Goal: Task Accomplishment & Management: Manage account settings

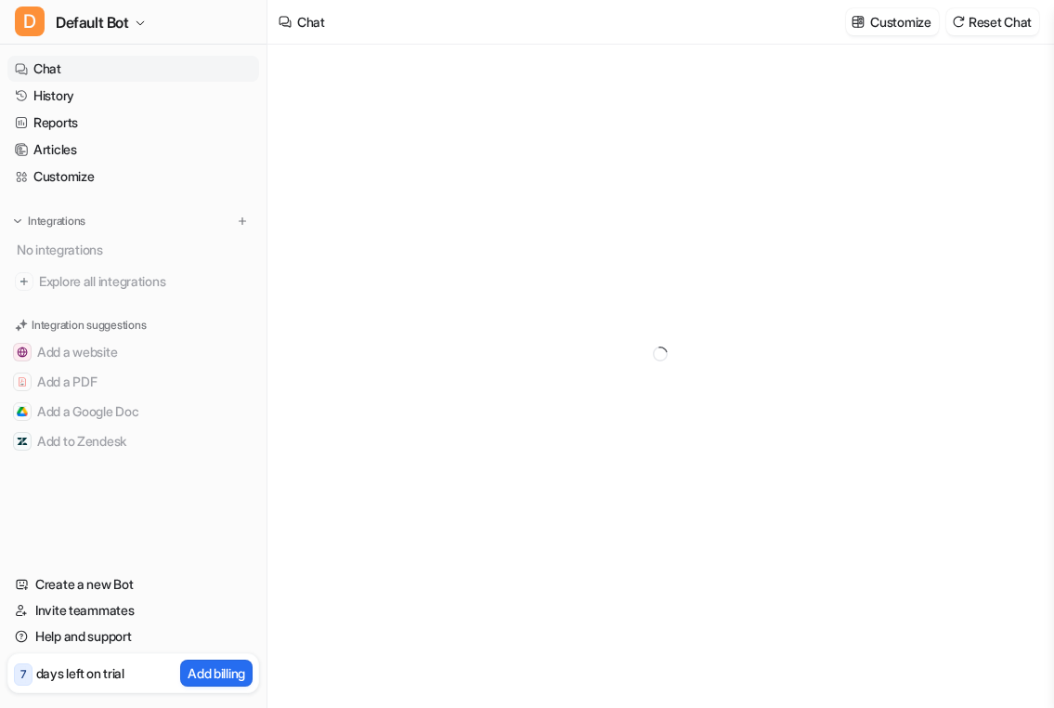
click at [160, 607] on link "Invite teammates" at bounding box center [133, 610] width 252 height 26
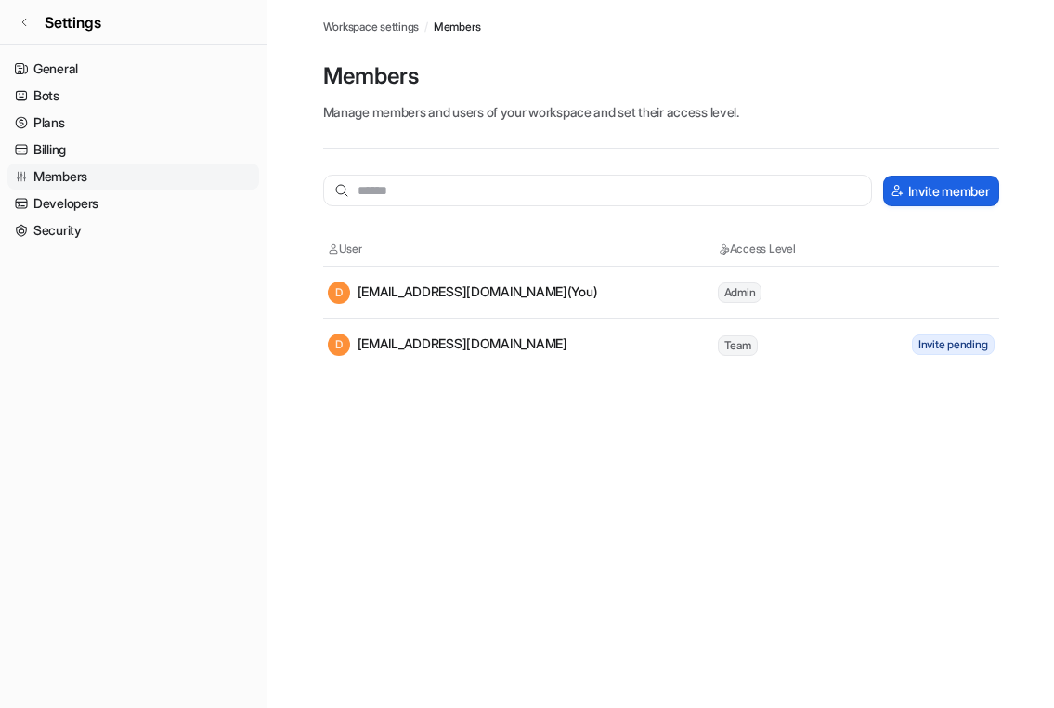
click at [932, 194] on button "Invite member" at bounding box center [940, 191] width 115 height 31
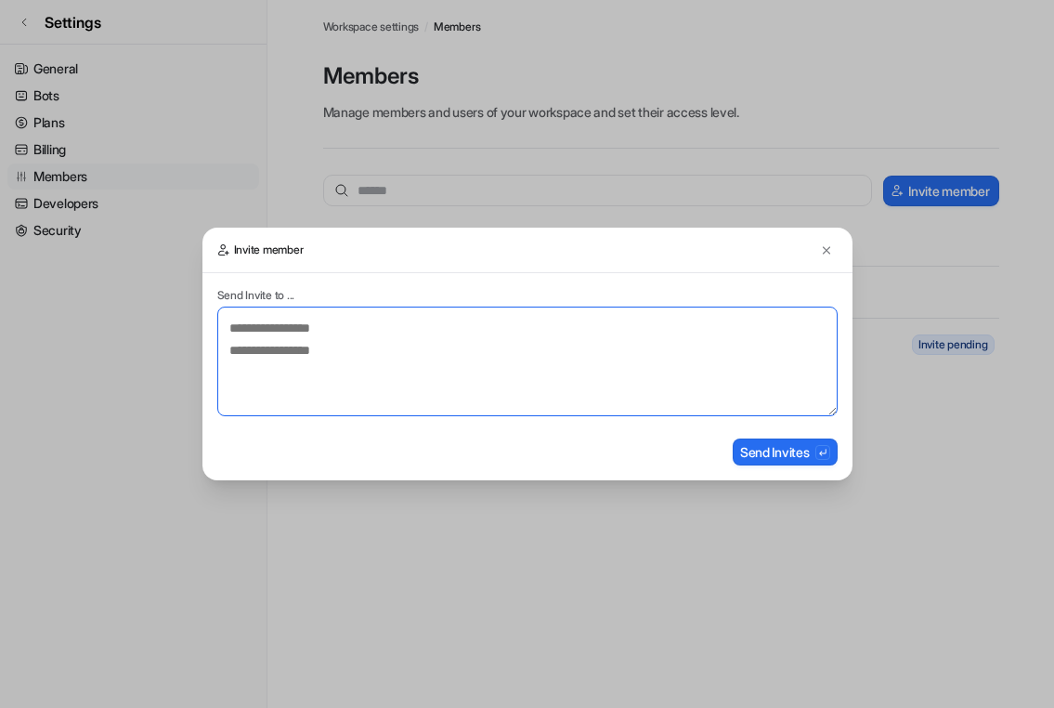
click at [501, 336] on textarea at bounding box center [527, 361] width 620 height 110
paste textarea "**********"
type textarea "**********"
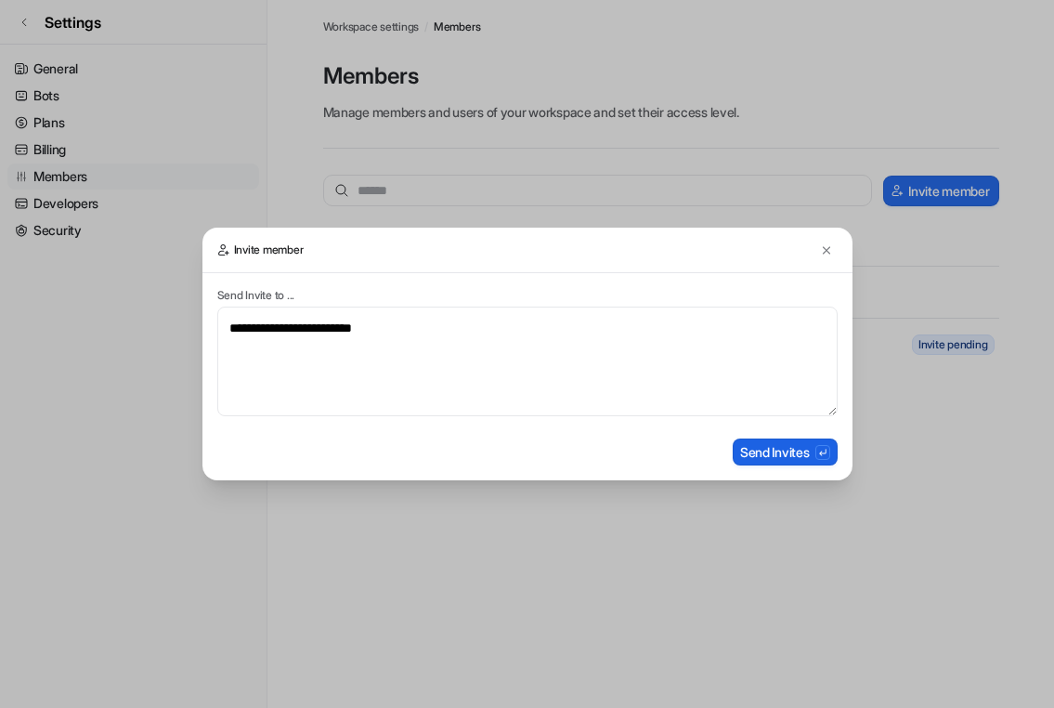
click at [748, 452] on button "Send Invites" at bounding box center [785, 451] width 105 height 27
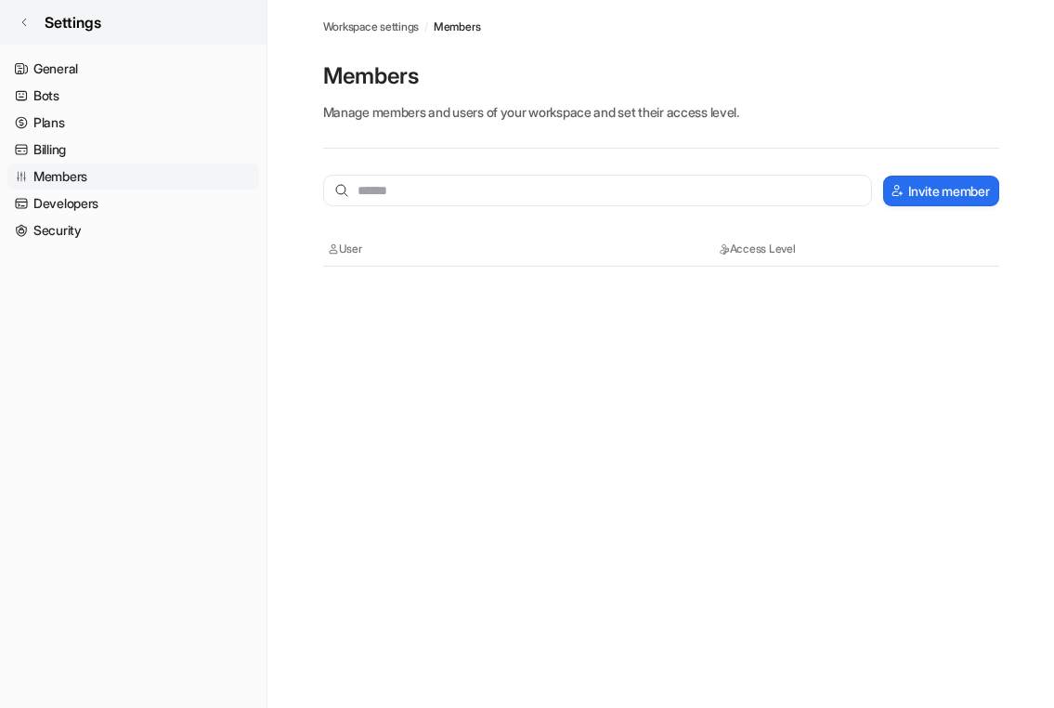
click at [27, 20] on icon at bounding box center [24, 22] width 11 height 11
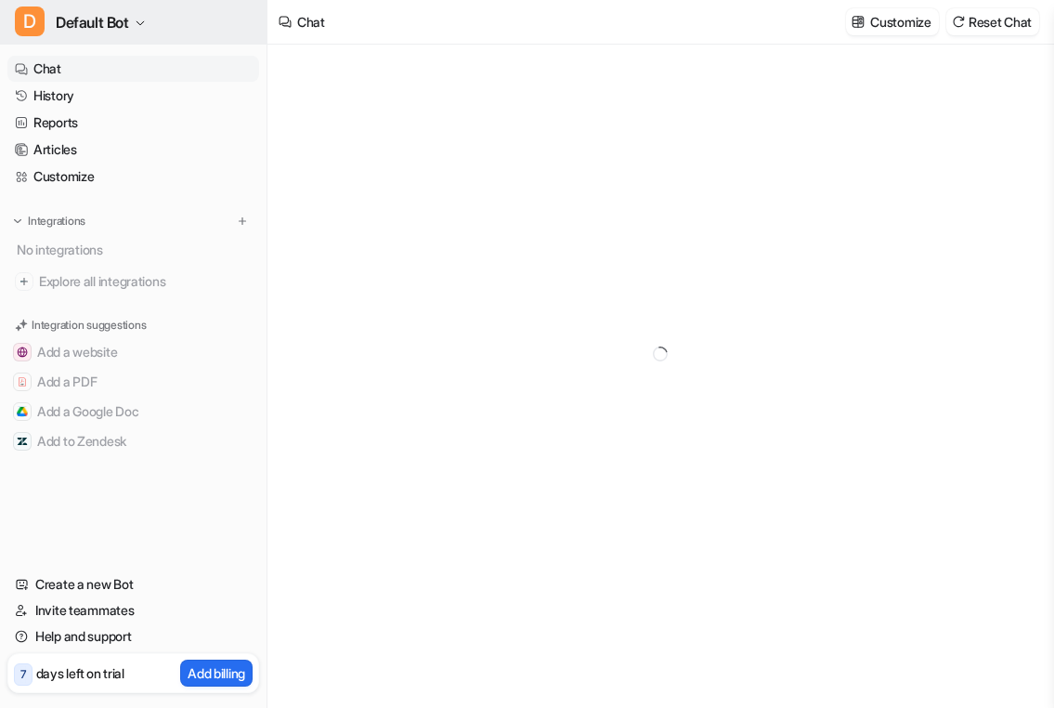
click at [124, 21] on span "Default Bot" at bounding box center [92, 22] width 73 height 26
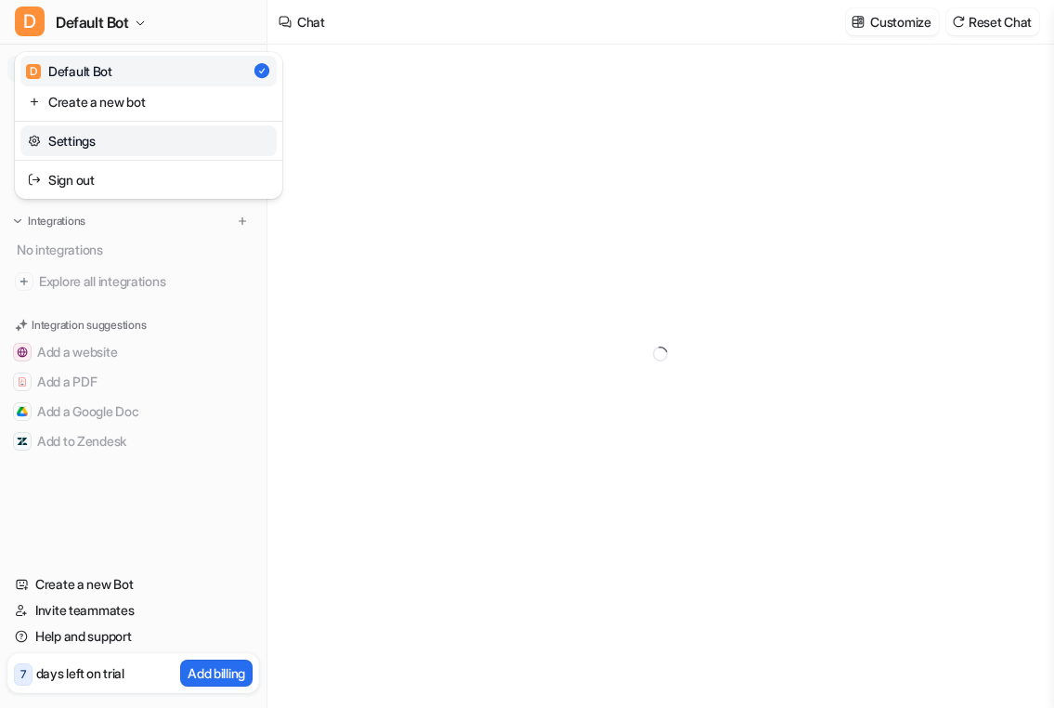
click at [117, 136] on link "Settings" at bounding box center [148, 140] width 256 height 31
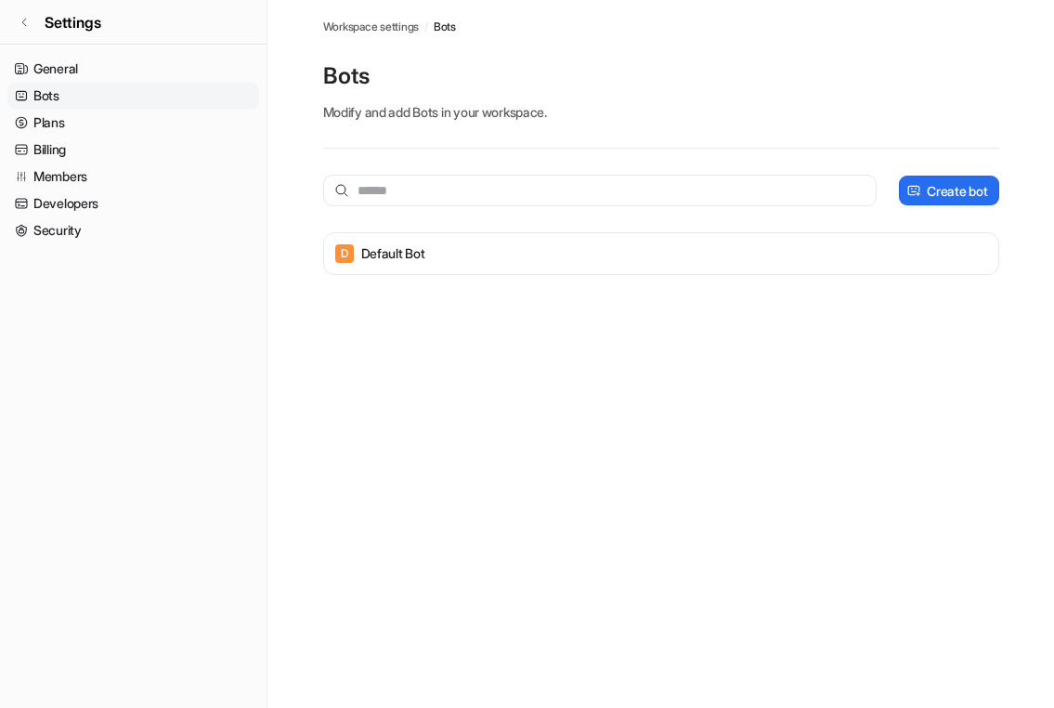
click at [423, 67] on p "Bots" at bounding box center [661, 76] width 676 height 30
click at [20, 21] on icon at bounding box center [24, 22] width 11 height 11
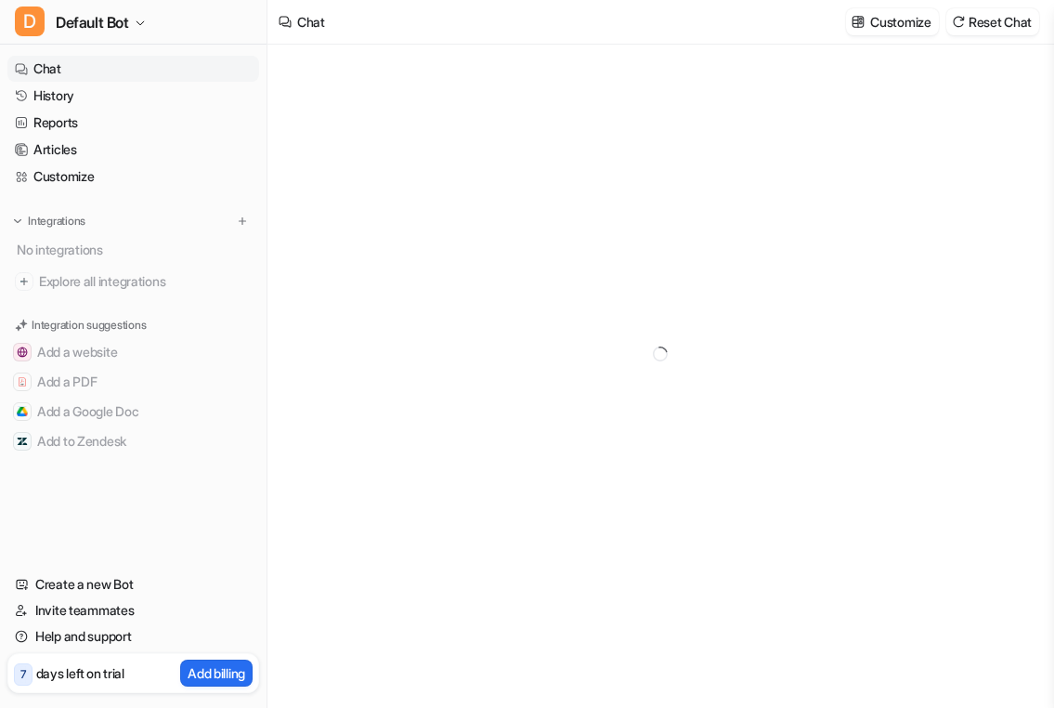
type textarea "**********"
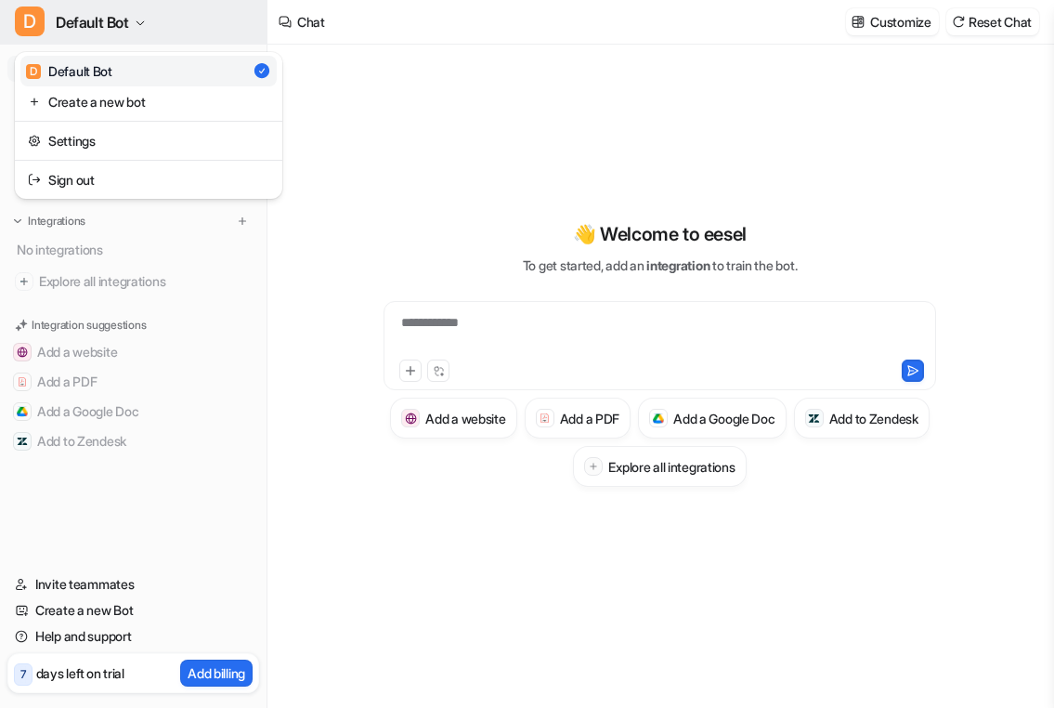
click at [102, 20] on span "Default Bot" at bounding box center [92, 22] width 73 height 26
click at [407, 111] on div "**********" at bounding box center [527, 354] width 1054 height 708
click at [132, 16] on button "D Default Bot" at bounding box center [133, 22] width 267 height 45
click at [408, 164] on div "**********" at bounding box center [527, 354] width 1054 height 708
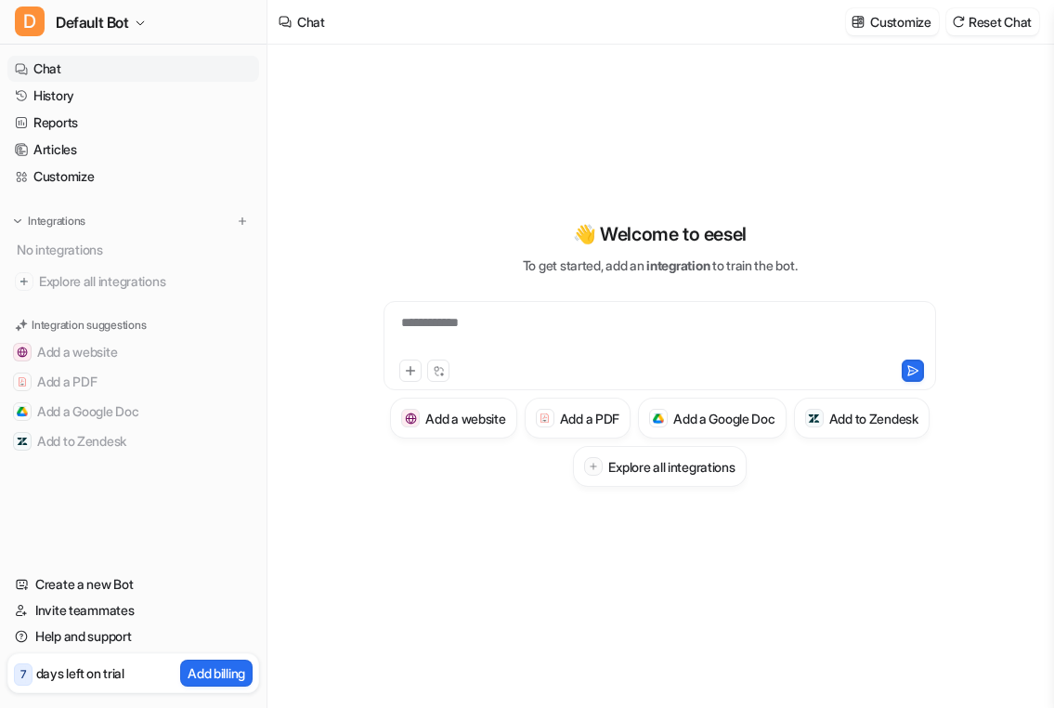
click at [368, 80] on div "**********" at bounding box center [660, 354] width 683 height 618
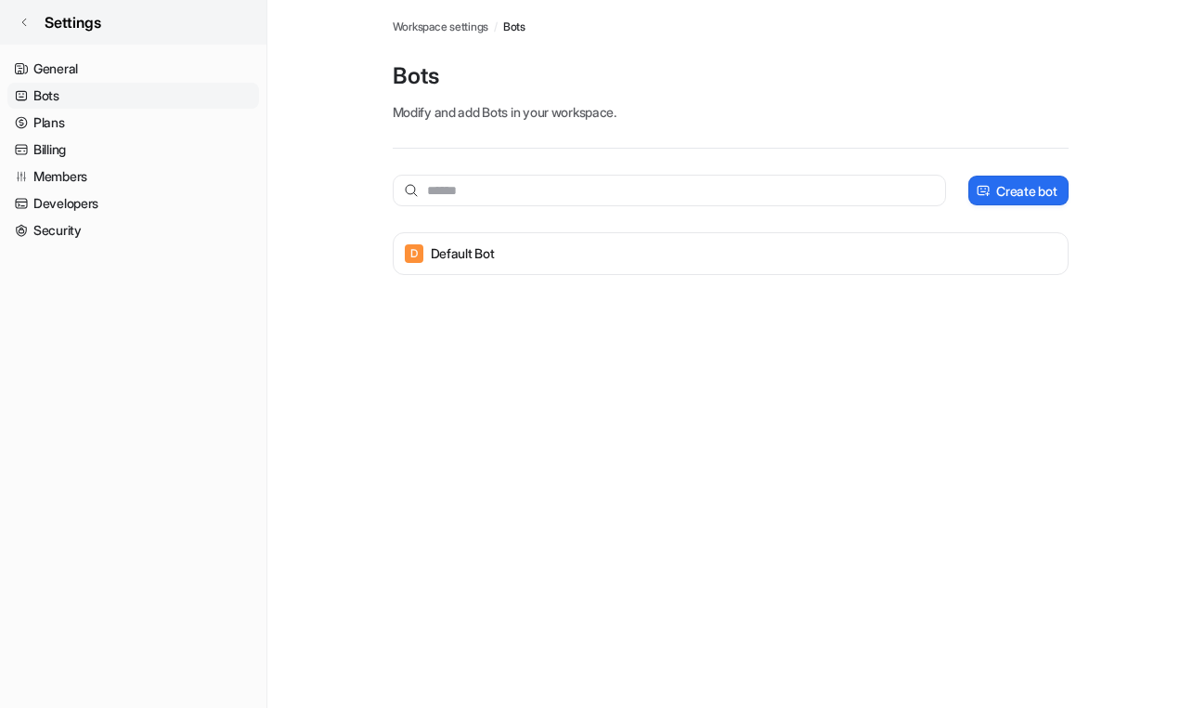
click at [24, 20] on icon at bounding box center [24, 22] width 11 height 11
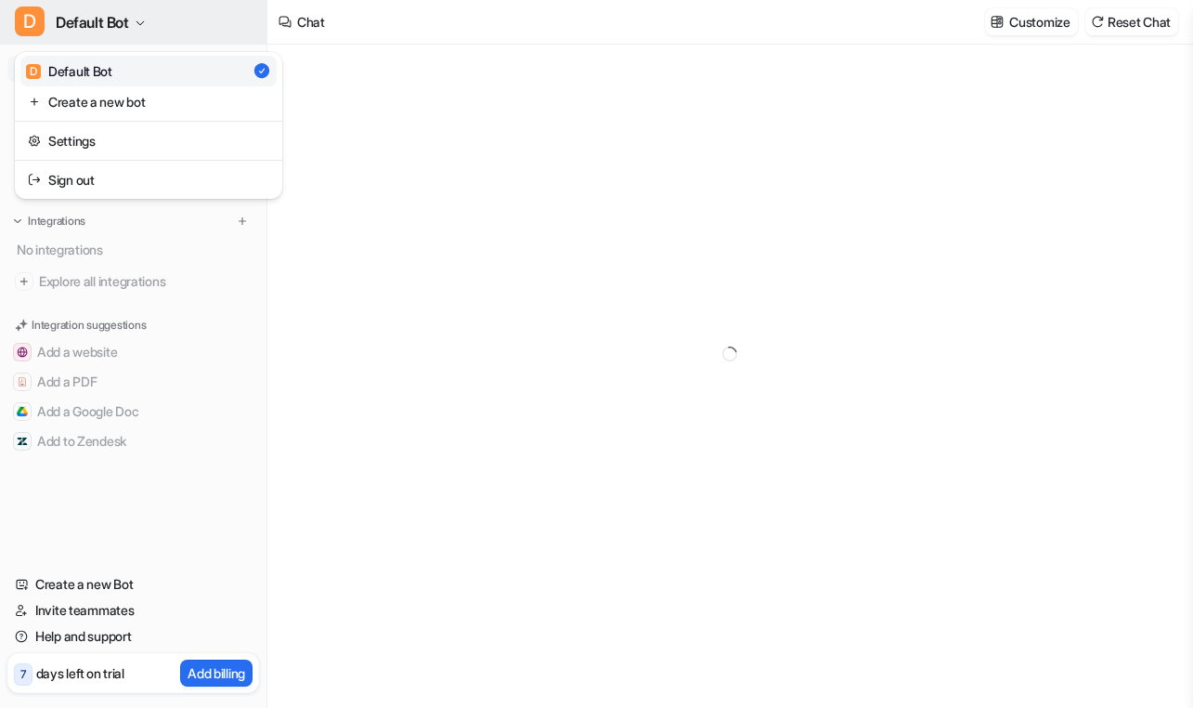
click at [128, 21] on span "Default Bot" at bounding box center [92, 22] width 73 height 26
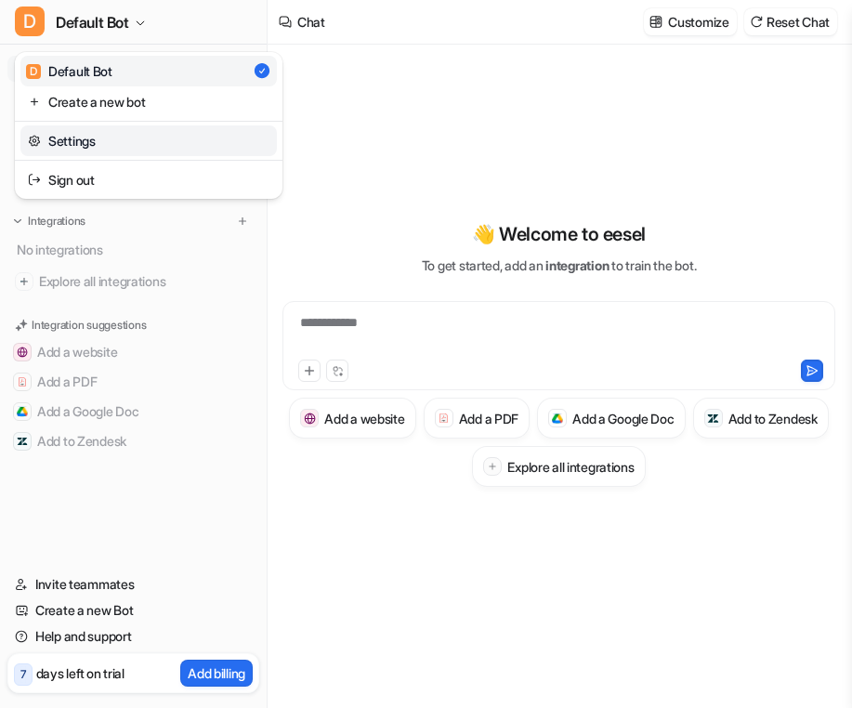
click at [121, 140] on link "Settings" at bounding box center [148, 140] width 256 height 31
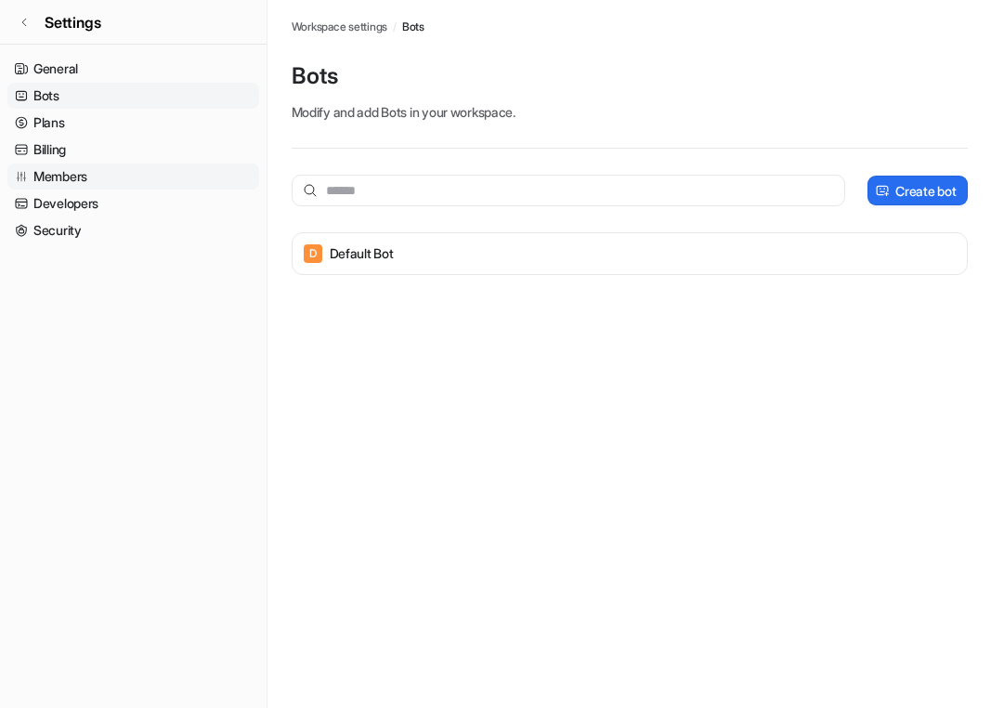
click at [78, 181] on link "Members" at bounding box center [133, 176] width 252 height 26
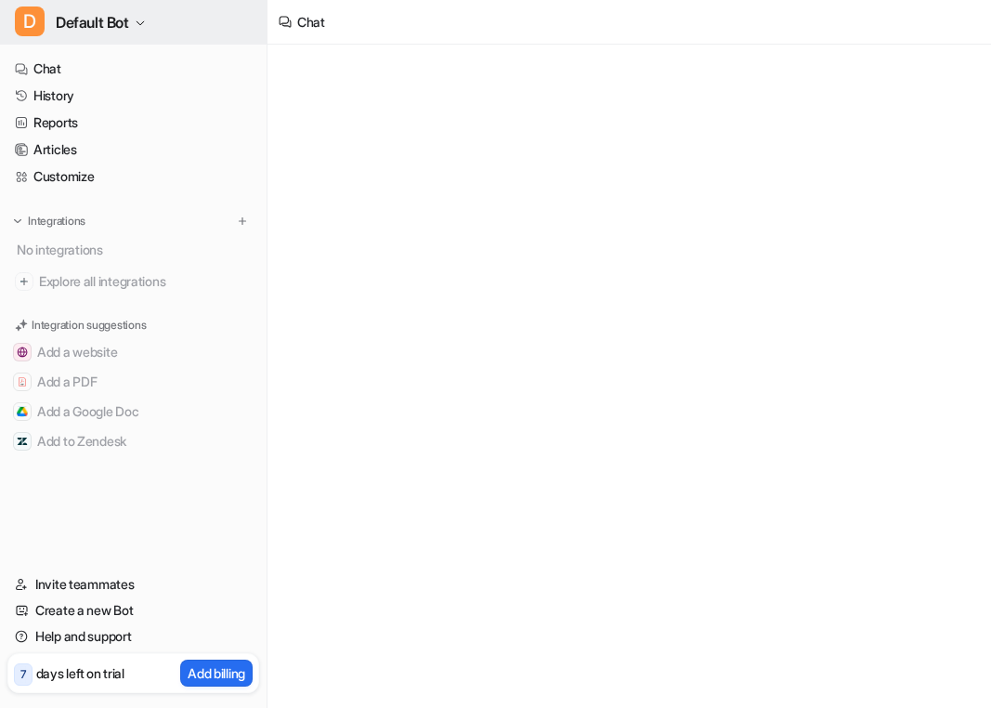
click at [111, 26] on span "Default Bot" at bounding box center [92, 22] width 73 height 26
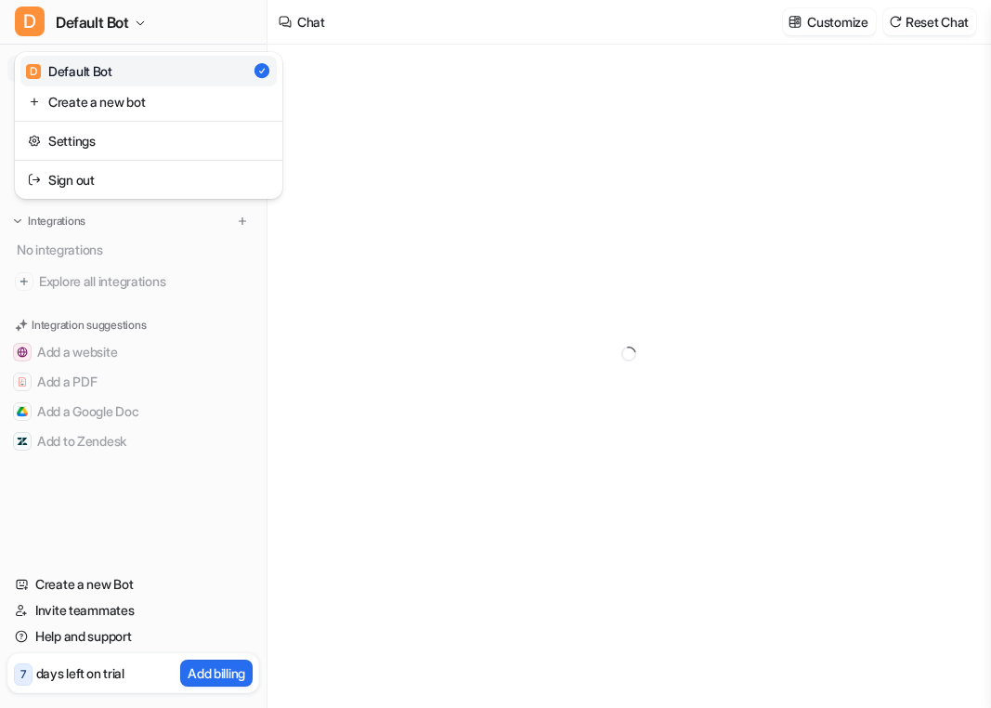
type textarea "**********"
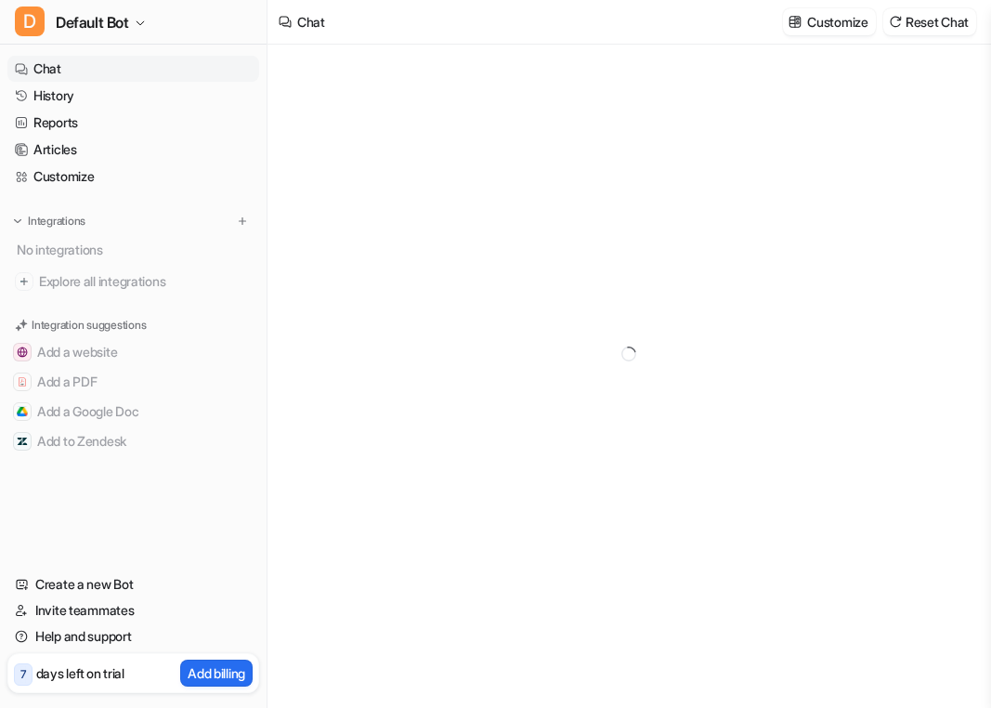
type textarea "**********"
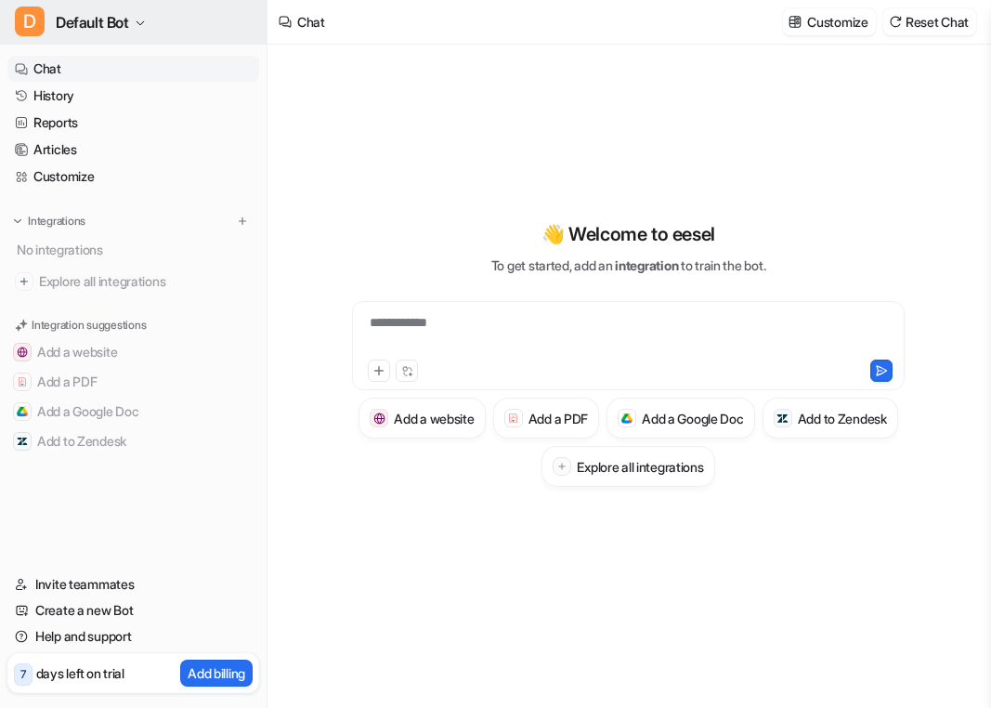
click at [102, 29] on span "Default Bot" at bounding box center [92, 22] width 73 height 26
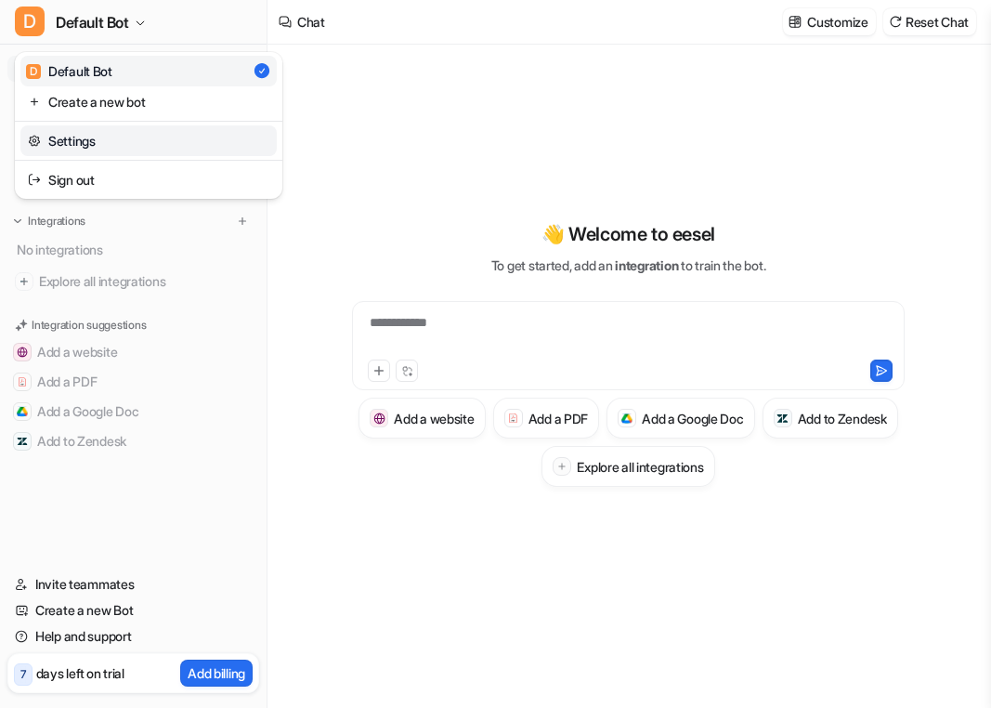
click at [106, 137] on link "Settings" at bounding box center [148, 140] width 256 height 31
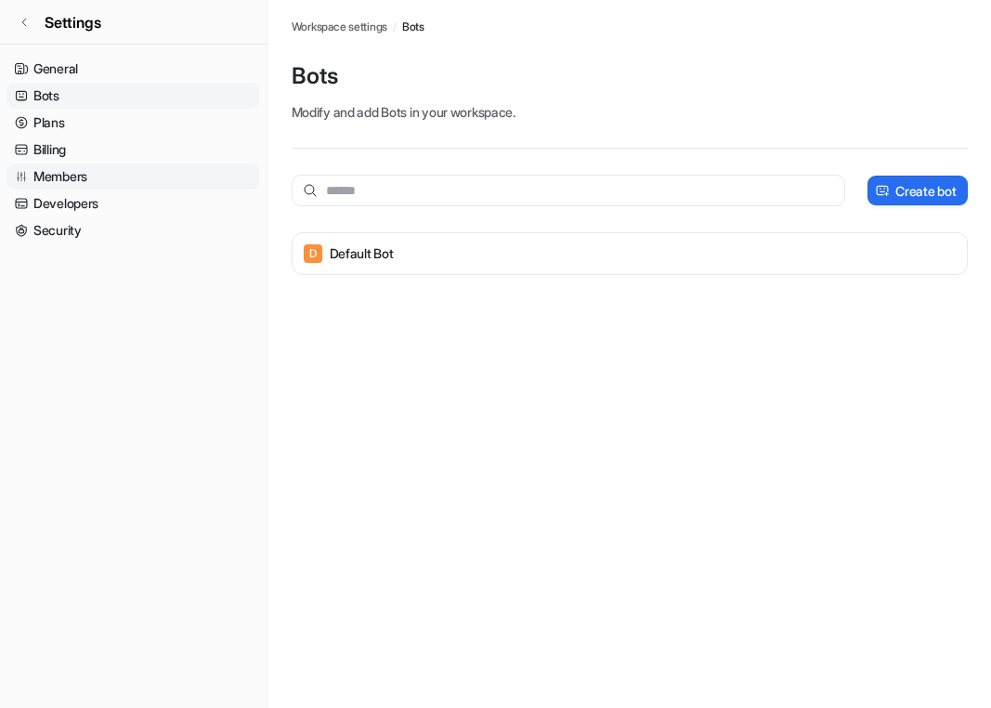
click at [182, 174] on link "Members" at bounding box center [133, 176] width 252 height 26
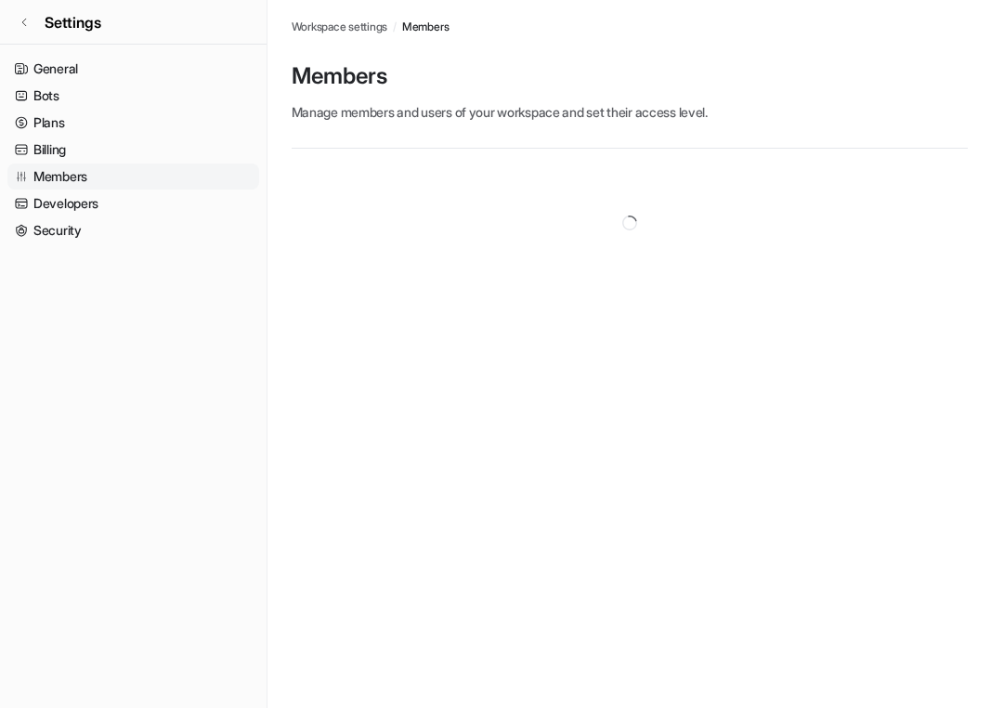
click at [182, 174] on link "Members" at bounding box center [133, 176] width 252 height 26
click at [763, 457] on div "Members Workspace settings / Members Members Manage members and users of your w…" at bounding box center [495, 354] width 991 height 708
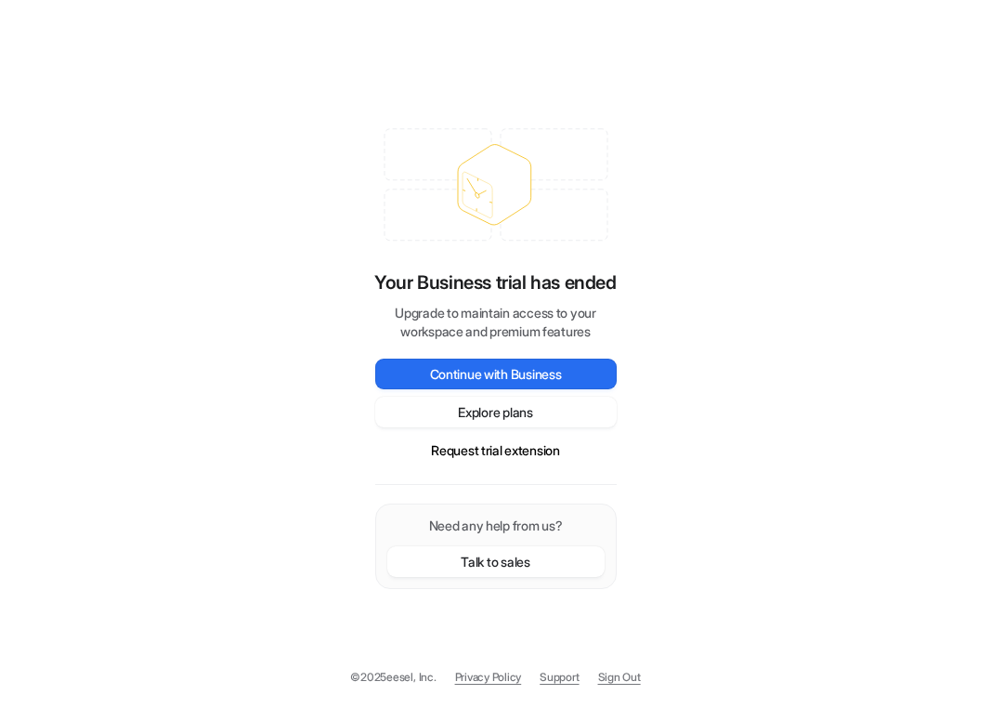
click at [626, 683] on link "Sign Out" at bounding box center [619, 677] width 43 height 17
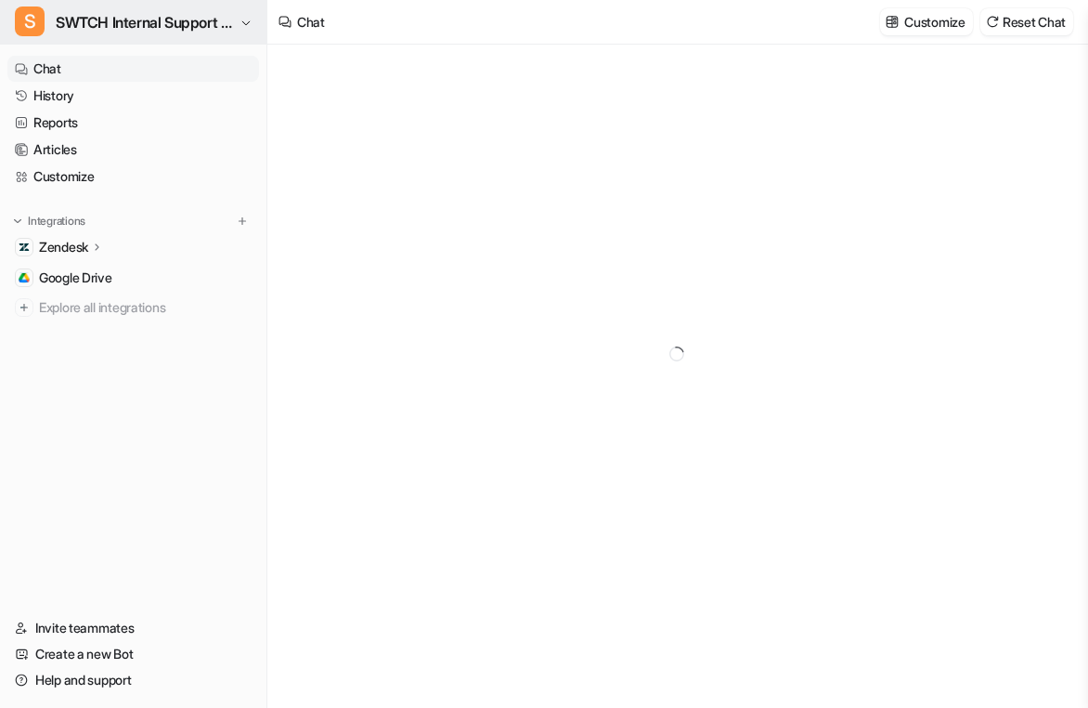
click at [165, 18] on span "SWTCH Internal Support Copilot" at bounding box center [145, 22] width 179 height 26
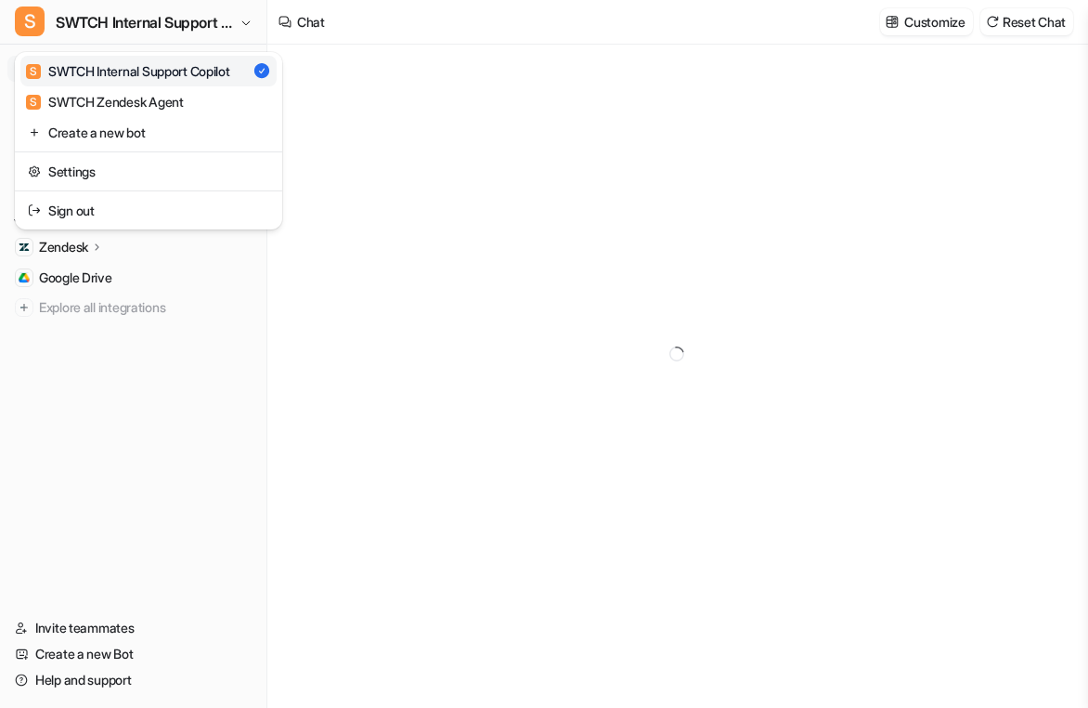
type textarea "**********"
click at [319, 95] on div "**********" at bounding box center [544, 354] width 1088 height 708
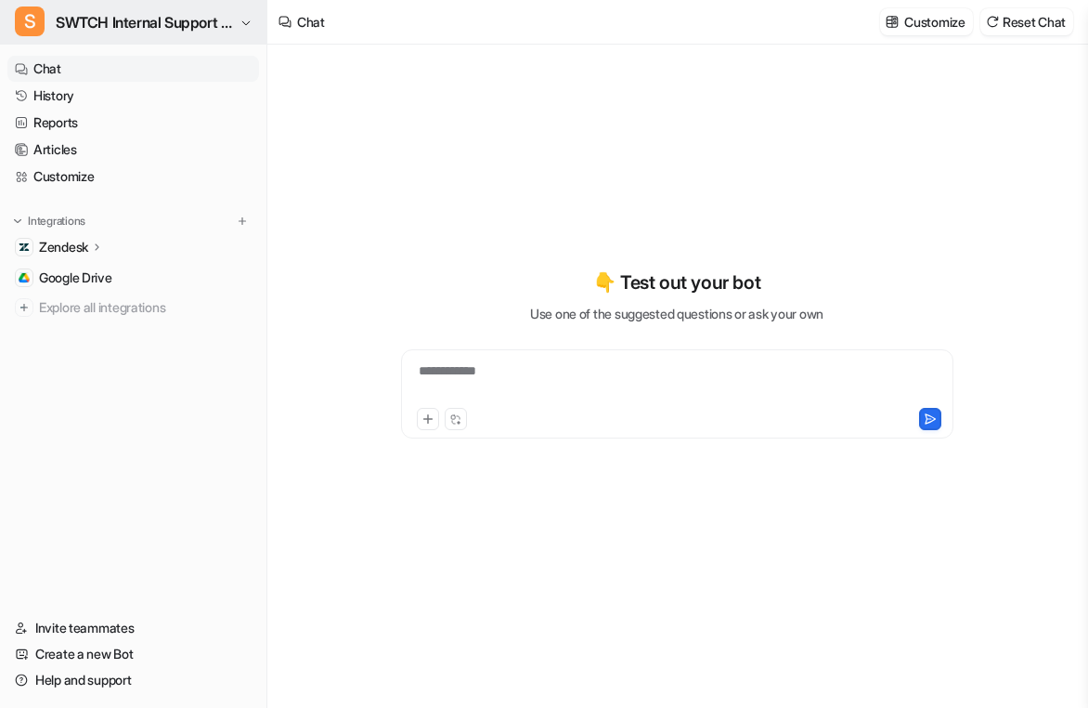
click at [176, 18] on span "SWTCH Internal Support Copilot" at bounding box center [145, 22] width 179 height 26
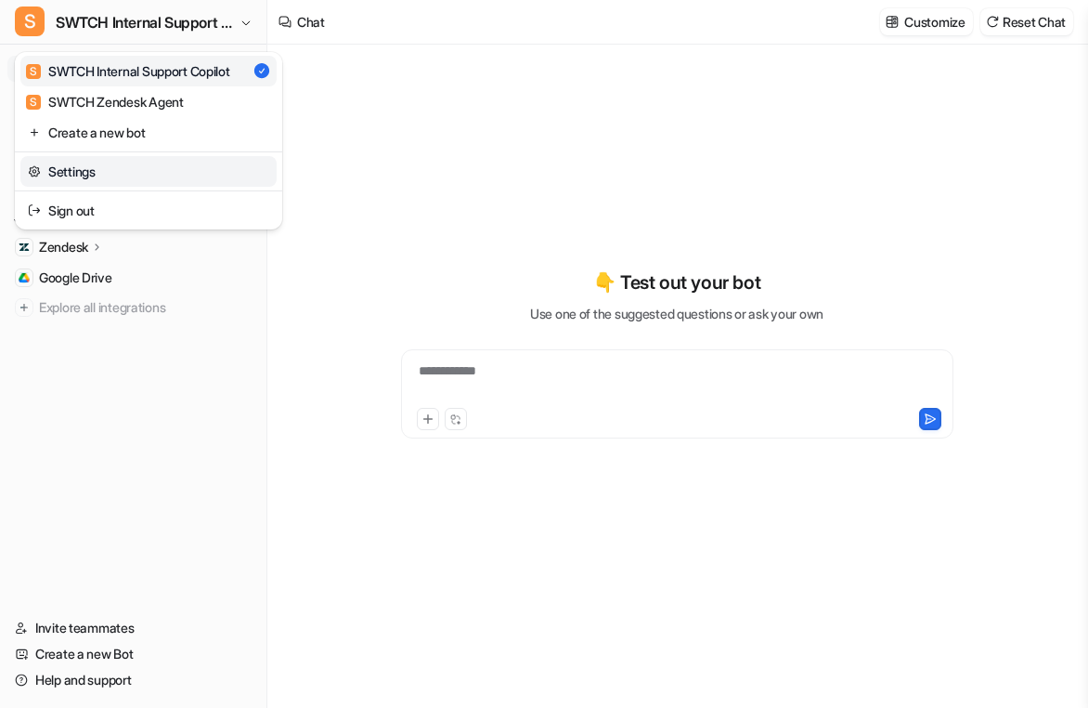
click at [139, 176] on link "Settings" at bounding box center [148, 171] width 256 height 31
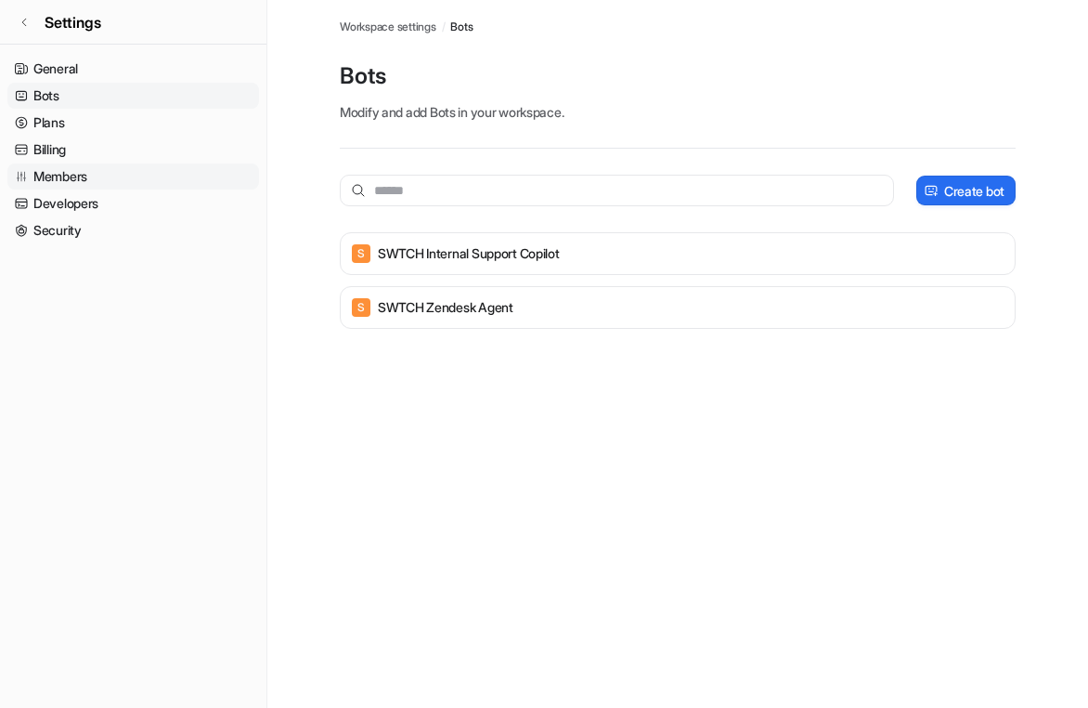
click at [76, 176] on link "Members" at bounding box center [133, 176] width 252 height 26
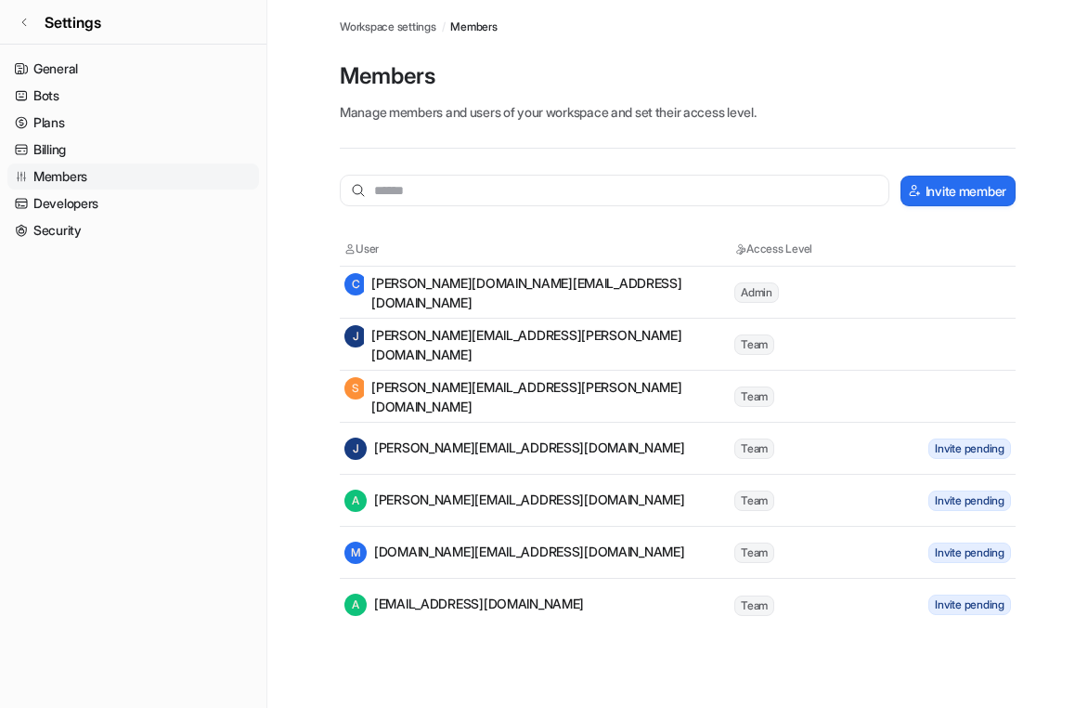
click at [944, 445] on span "Invite pending" at bounding box center [970, 448] width 83 height 20
drag, startPoint x: 599, startPoint y: 449, endPoint x: 495, endPoint y: 449, distance: 104.0
click at [495, 449] on div "J jean.albiges@swtchenergy.com" at bounding box center [539, 448] width 388 height 22
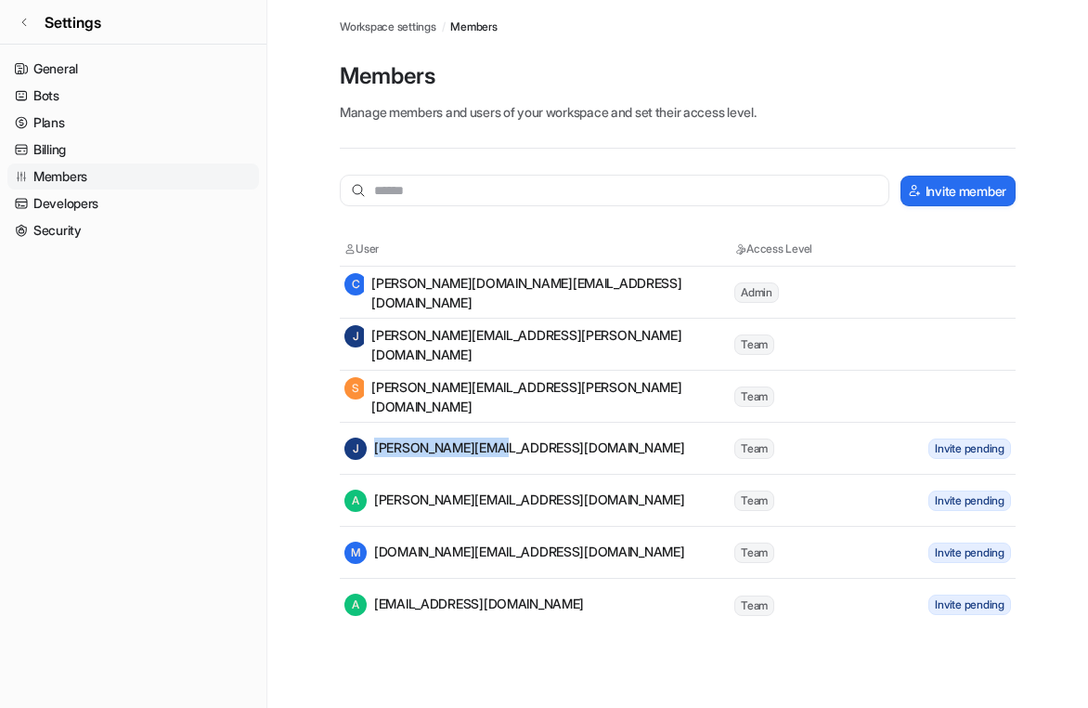
click at [495, 449] on div "J jean.albiges@swtchenergy.com" at bounding box center [515, 448] width 341 height 22
drag, startPoint x: 460, startPoint y: 448, endPoint x: 566, endPoint y: 447, distance: 105.9
click at [566, 447] on div "J jean.albiges@swtchenergy.com" at bounding box center [539, 448] width 388 height 22
copy div "jean.albiges@"
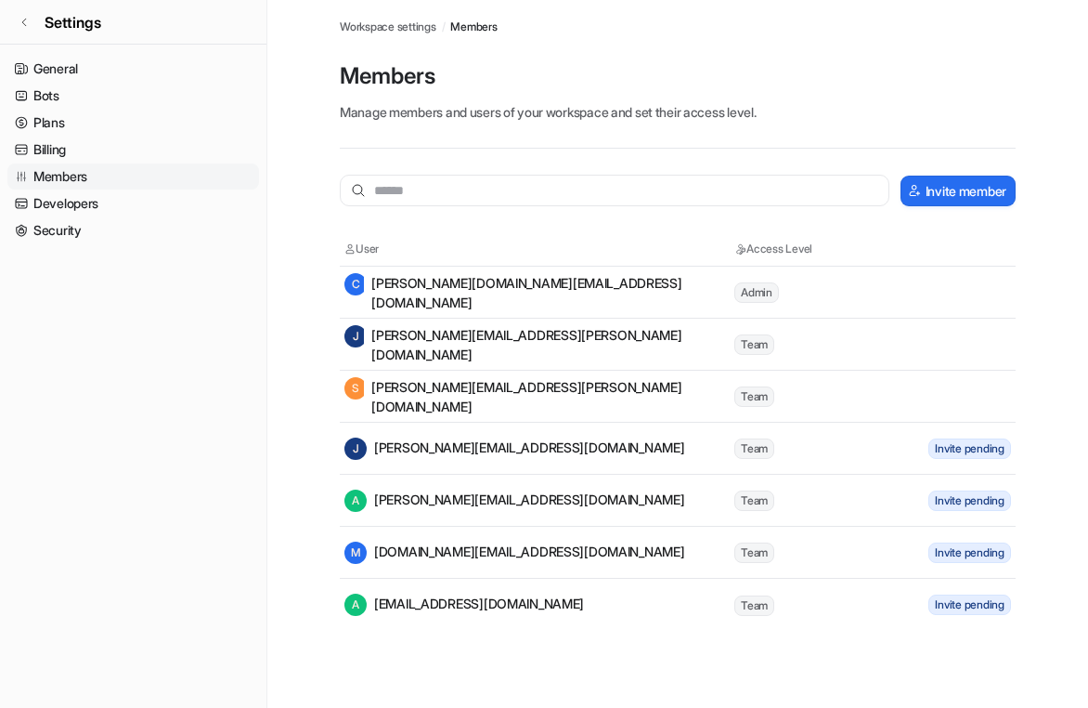
click at [566, 447] on div "J jean.albiges@swtchenergy.com" at bounding box center [539, 448] width 388 height 22
drag, startPoint x: 566, startPoint y: 447, endPoint x: 471, endPoint y: 447, distance: 94.7
click at [471, 447] on div "J jean.albiges@swtchenergy.com" at bounding box center [539, 448] width 388 height 22
click at [471, 447] on div "J jean.albiges@swtchenergy.com" at bounding box center [515, 448] width 341 height 22
drag, startPoint x: 460, startPoint y: 447, endPoint x: 563, endPoint y: 447, distance: 103.1
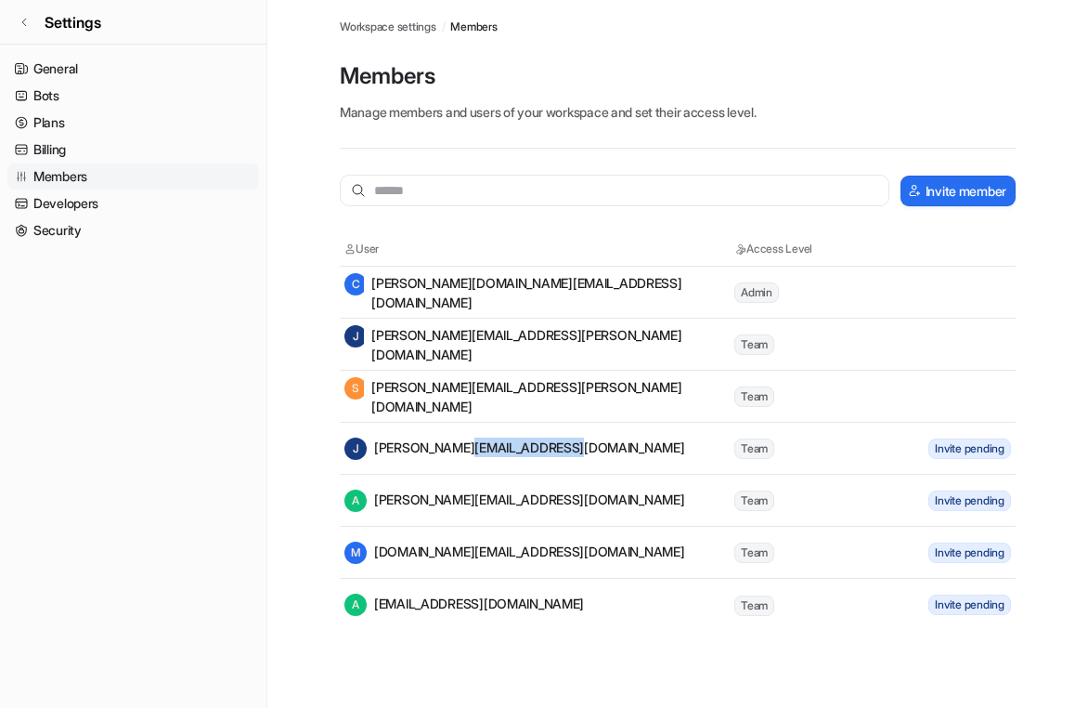
click at [563, 447] on div "J jean.albiges@swtchenergy.com" at bounding box center [515, 448] width 341 height 22
copy div "swtchenergy.com"
click at [536, 481] on tr "A alex@retellai.com Team Invite pending" at bounding box center [678, 501] width 676 height 52
